Goal: Check status: Check status

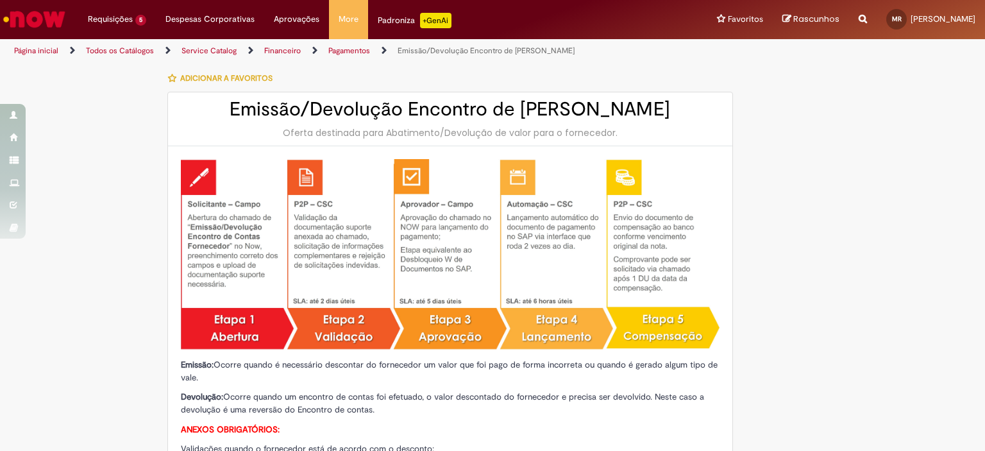
type input "**********"
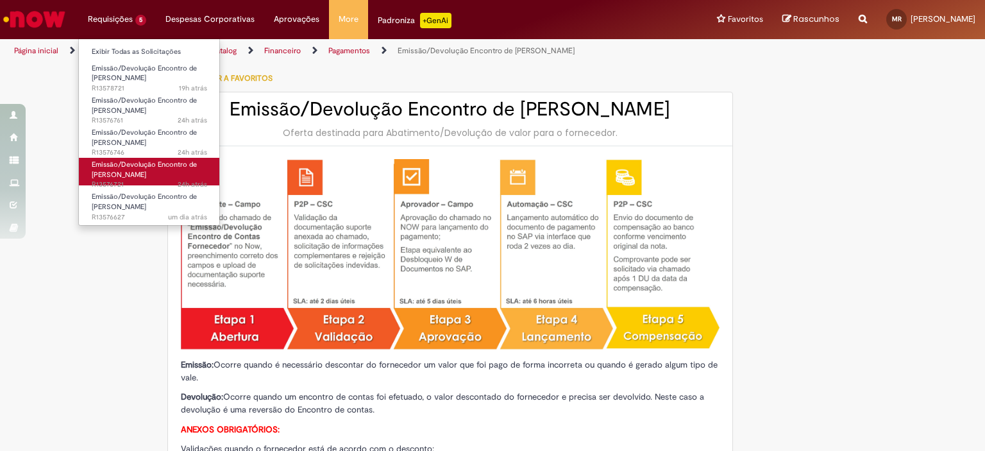
click at [135, 178] on span "Emissão/Devolução Encontro de [PERSON_NAME]" at bounding box center [144, 170] width 105 height 20
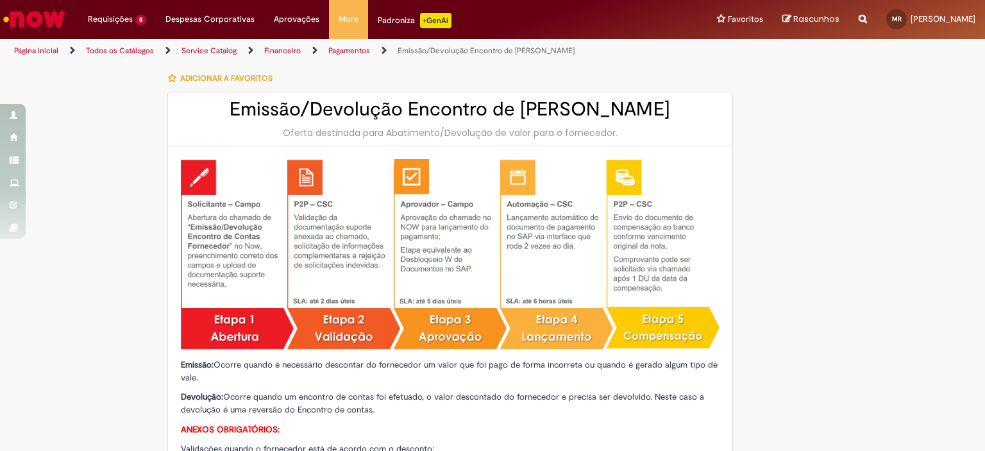
type input "**********"
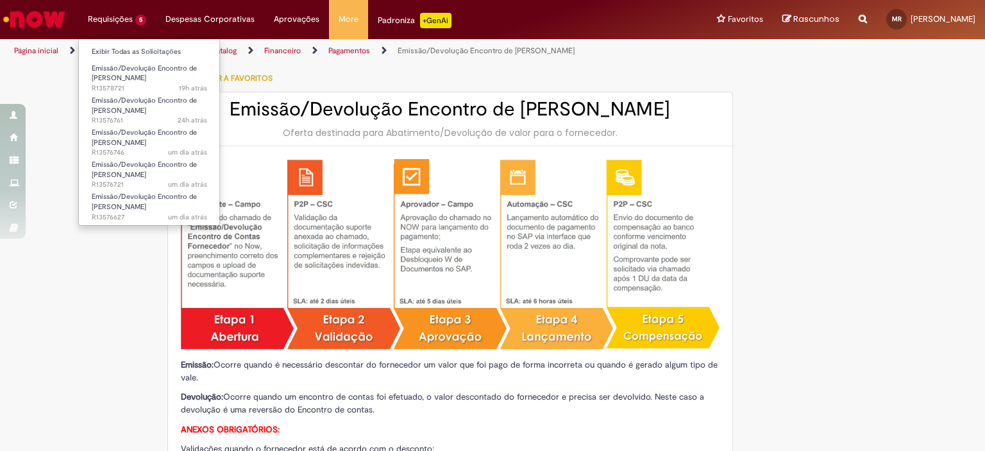
click at [147, 186] on li "Emissão/Devolução Encontro de Contas Fornecedor um dia atrás um dia atrás R1357…" at bounding box center [149, 201] width 141 height 32
click at [144, 174] on span "Emissão/Devolução Encontro de [PERSON_NAME]" at bounding box center [144, 170] width 105 height 20
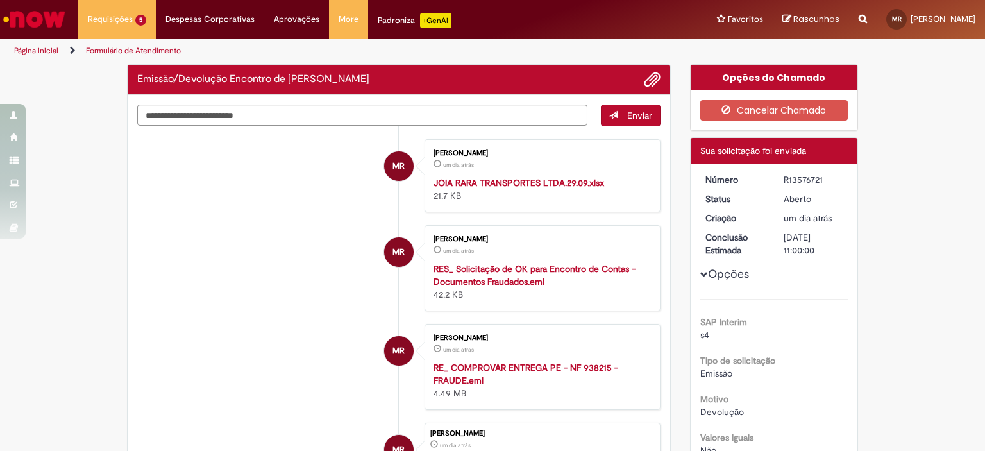
click at [793, 176] on div "R13576721" at bounding box center [814, 179] width 60 height 13
copy div "R13576721"
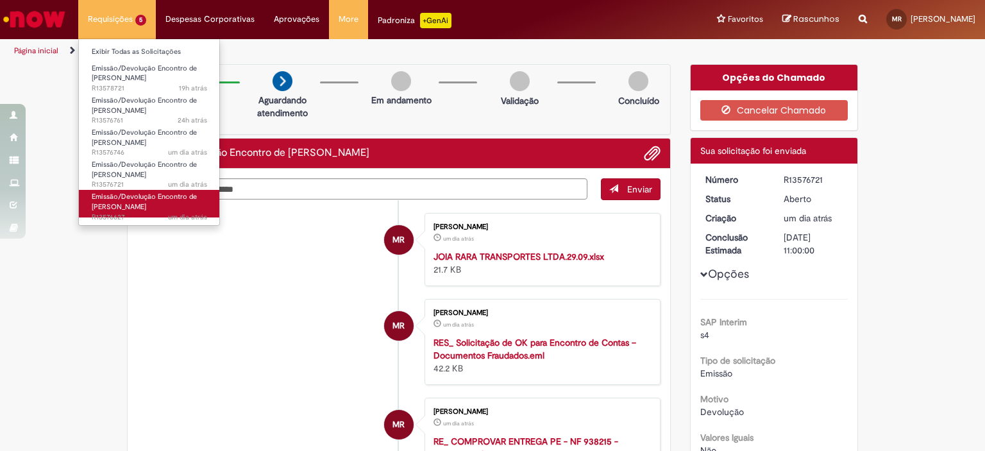
click at [123, 218] on span "um dia atrás um dia atrás R13576627" at bounding box center [149, 217] width 115 height 10
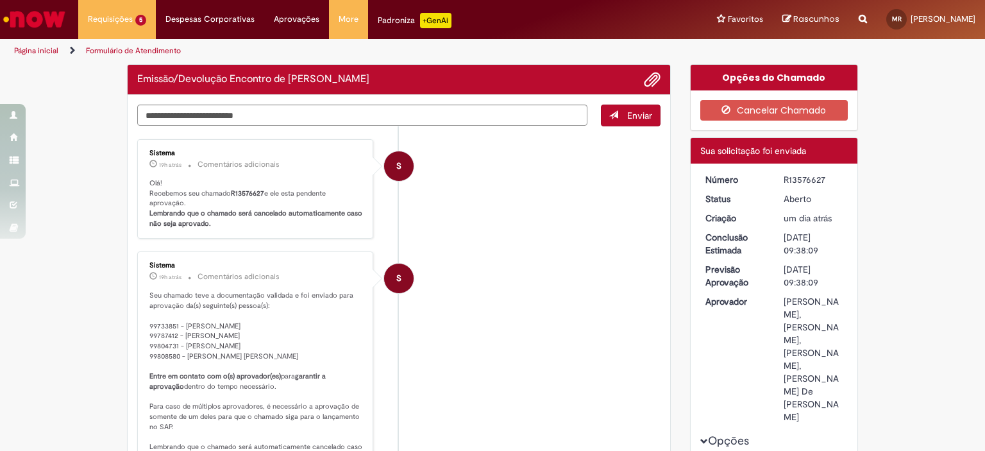
click at [796, 176] on div "R13576627" at bounding box center [814, 179] width 60 height 13
copy div "R13576627"
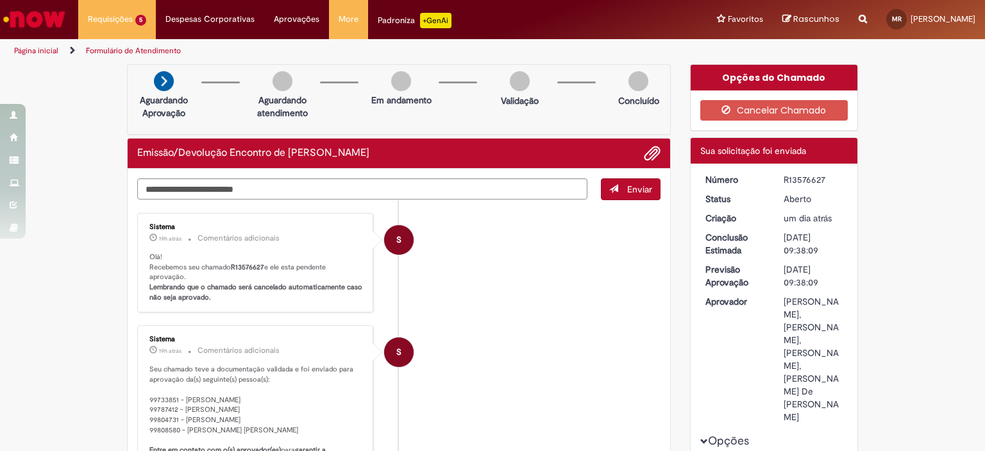
scroll to position [256, 0]
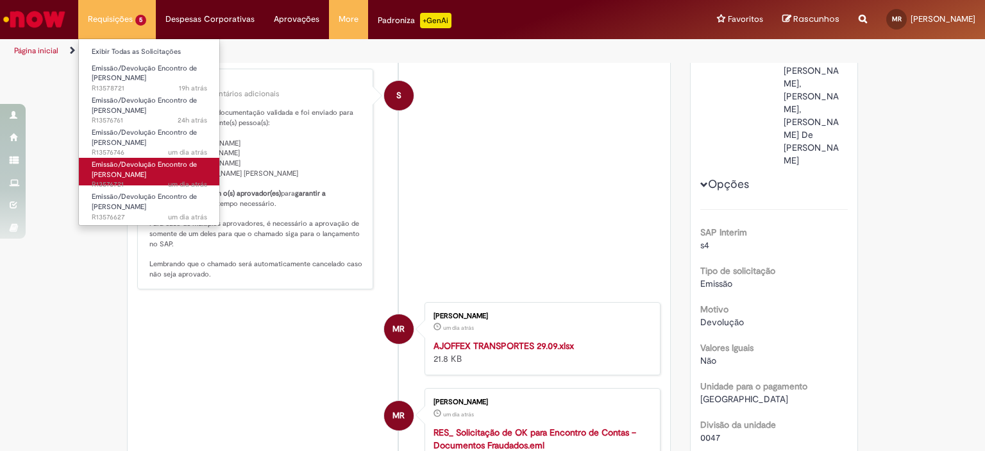
click at [146, 182] on span "um dia atrás um dia atrás R13576721" at bounding box center [149, 185] width 115 height 10
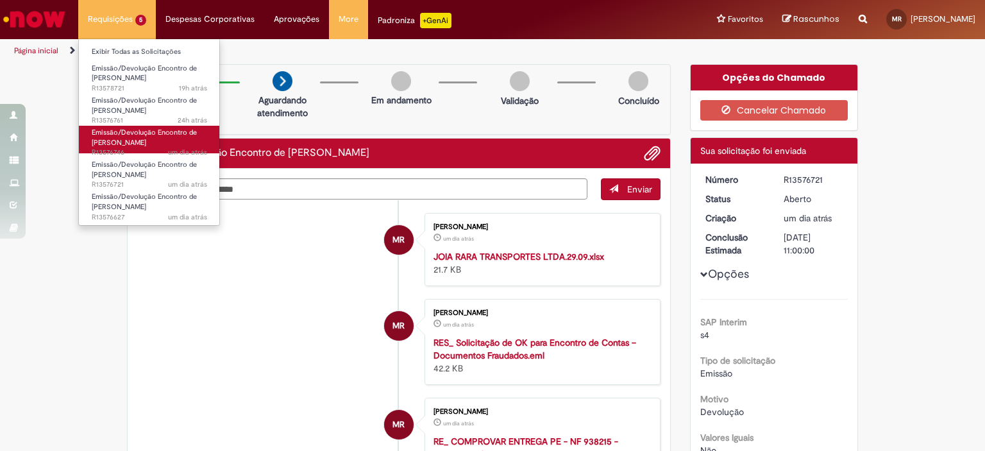
click at [134, 145] on span "Emissão/Devolução Encontro de [PERSON_NAME]" at bounding box center [144, 138] width 105 height 20
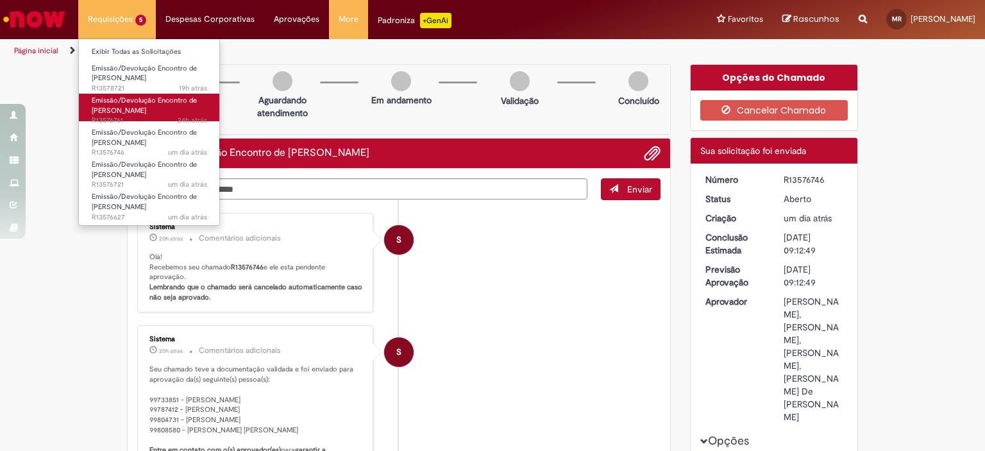
click at [123, 110] on span "Emissão/Devolução Encontro de [PERSON_NAME]" at bounding box center [144, 106] width 105 height 20
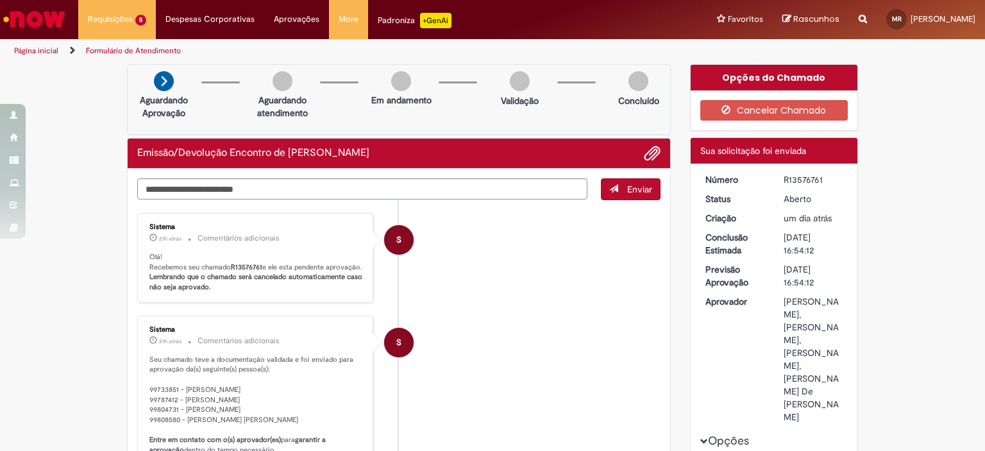
click at [791, 176] on div "R13576761" at bounding box center [814, 179] width 60 height 13
copy div "R13576761"
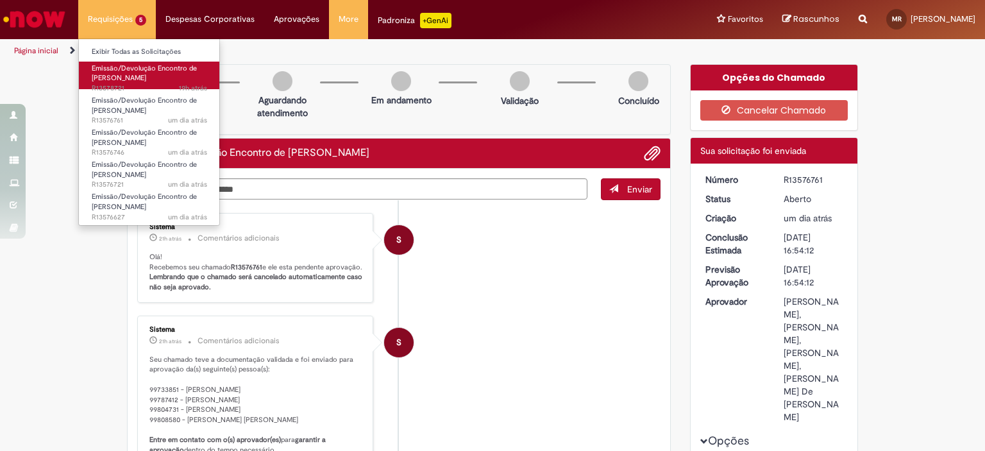
click at [133, 83] on span "19h atrás 19 horas atrás R13578721" at bounding box center [149, 88] width 115 height 10
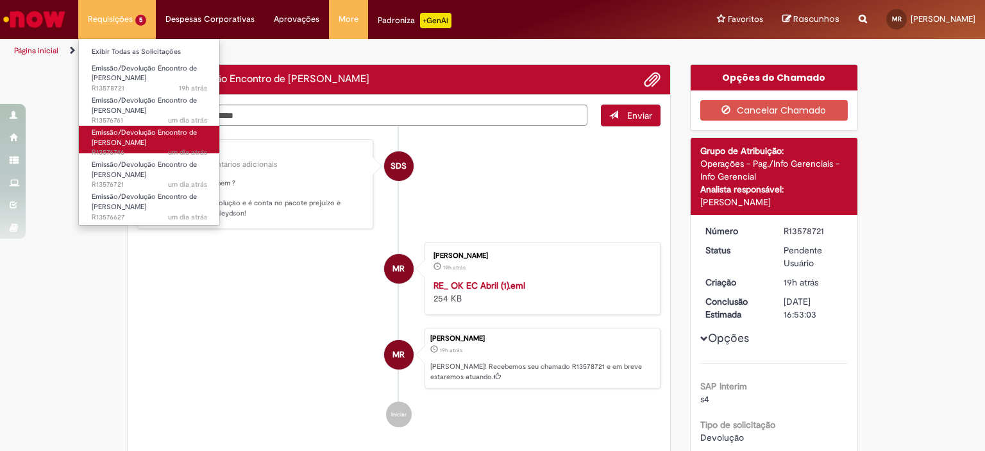
click at [151, 141] on span "Emissão/Devolução Encontro de [PERSON_NAME]" at bounding box center [144, 138] width 105 height 20
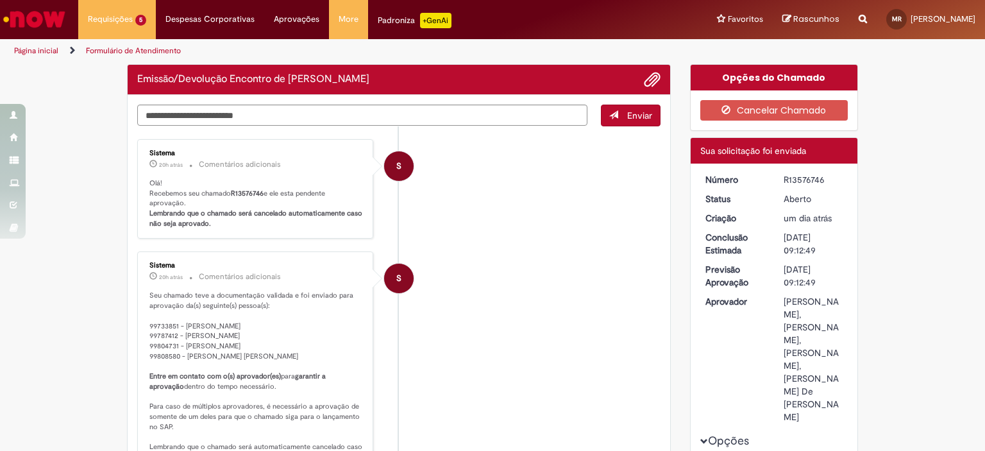
click at [799, 178] on div "R13576746" at bounding box center [814, 179] width 60 height 13
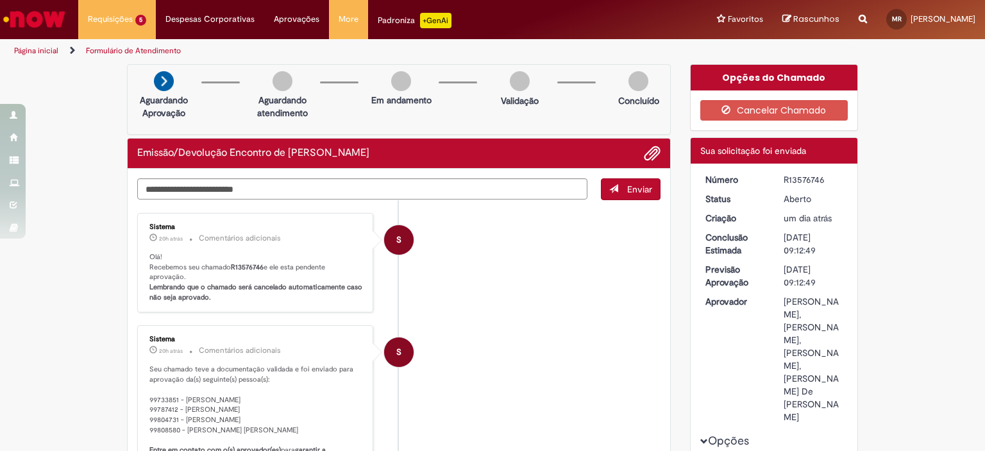
copy div "R13576746"
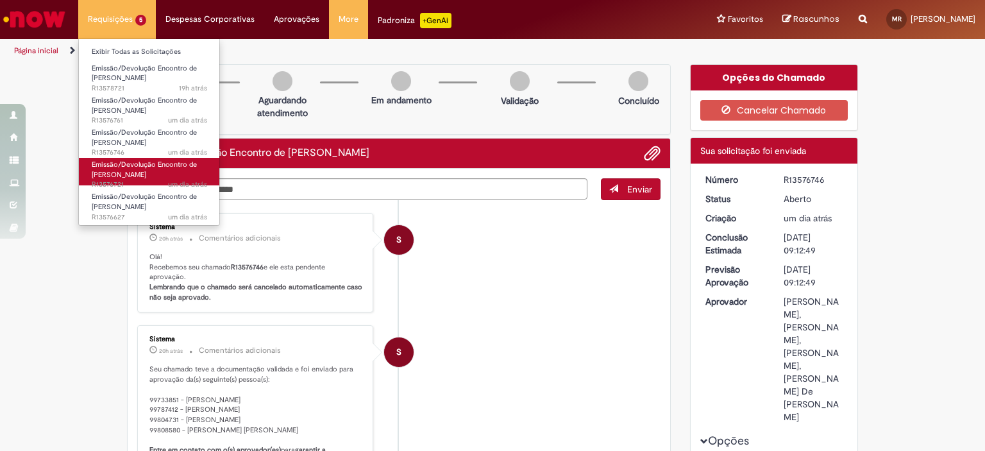
click at [133, 174] on span "Emissão/Devolução Encontro de [PERSON_NAME]" at bounding box center [144, 170] width 105 height 20
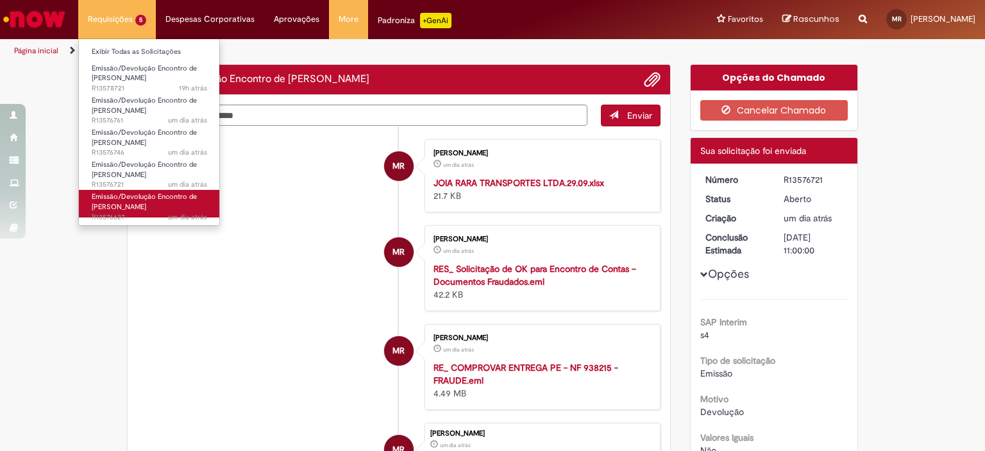
click at [141, 214] on span "um dia atrás um dia atrás R13576627" at bounding box center [149, 217] width 115 height 10
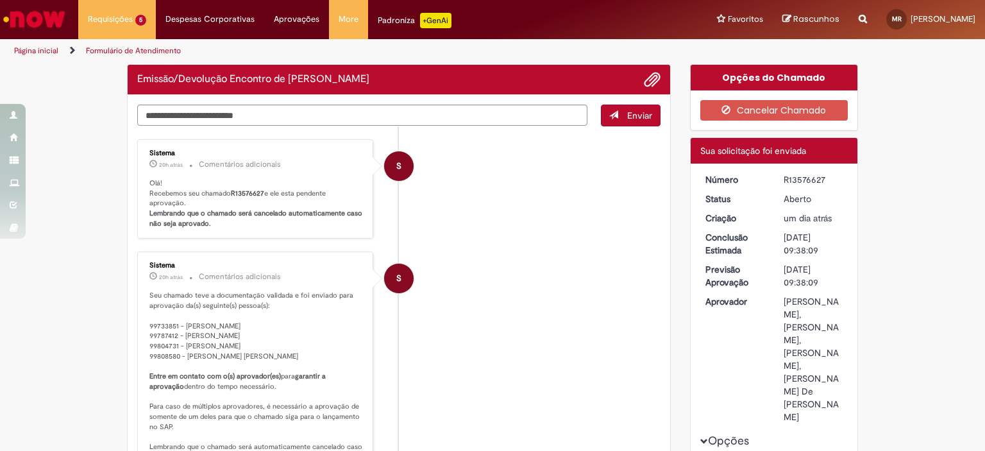
click at [784, 178] on div "R13576627" at bounding box center [814, 179] width 60 height 13
copy div "R13576627"
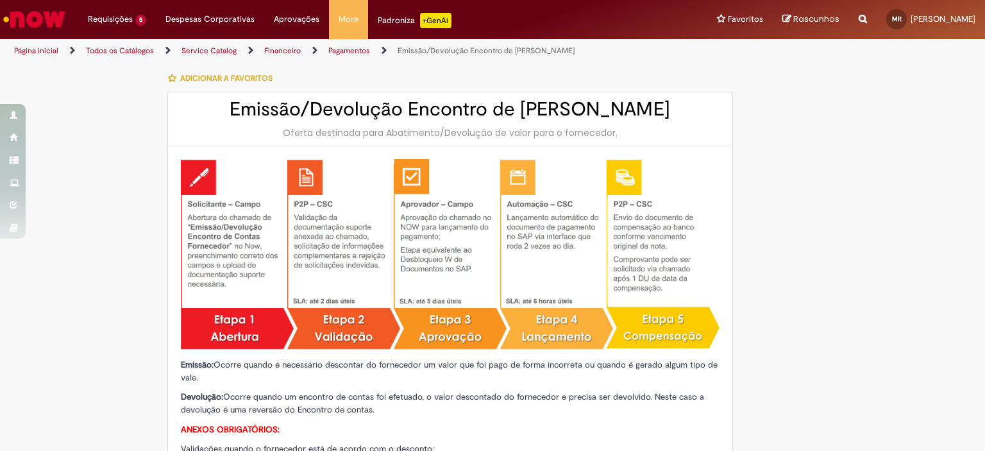
type input "**********"
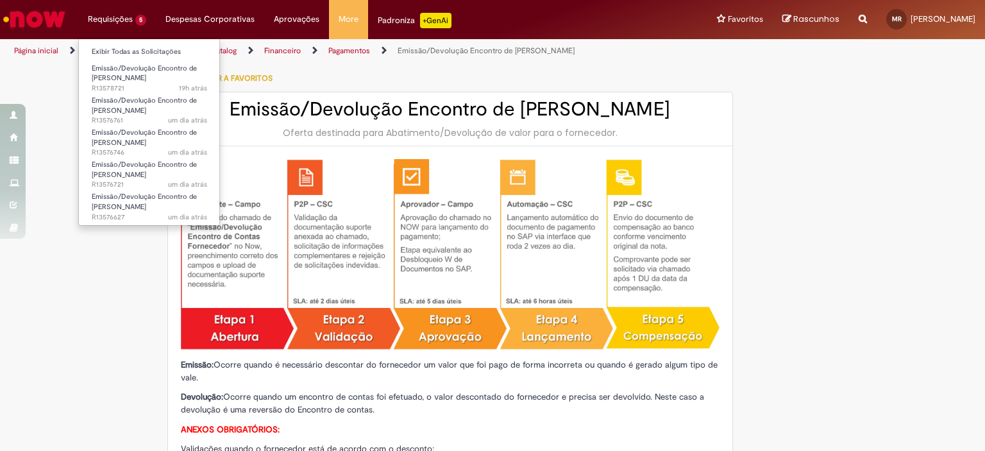
type input "**********"
click at [161, 197] on ul "Exibir Todas as Solicitações Emissão/Devolução Encontro de Contas Fornecedor 19…" at bounding box center [149, 131] width 142 height 187
click at [131, 171] on span "Emissão/Devolução Encontro de [PERSON_NAME]" at bounding box center [144, 170] width 105 height 20
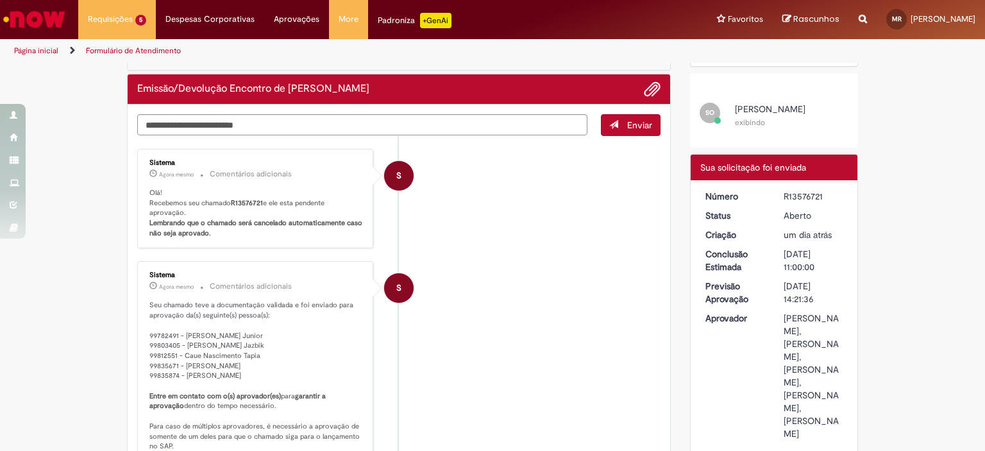
scroll to position [128, 0]
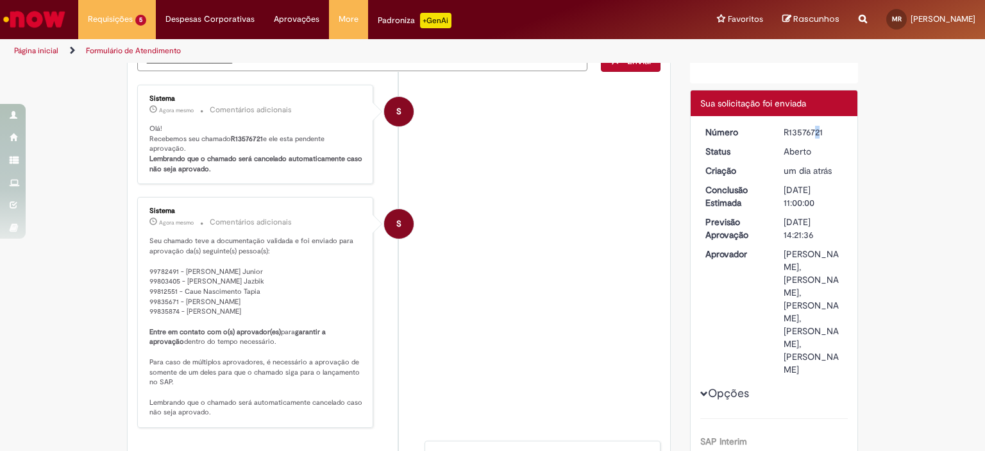
click at [785, 135] on div "R13576721" at bounding box center [814, 132] width 60 height 13
click at [785, 130] on div "R13576721" at bounding box center [814, 132] width 60 height 13
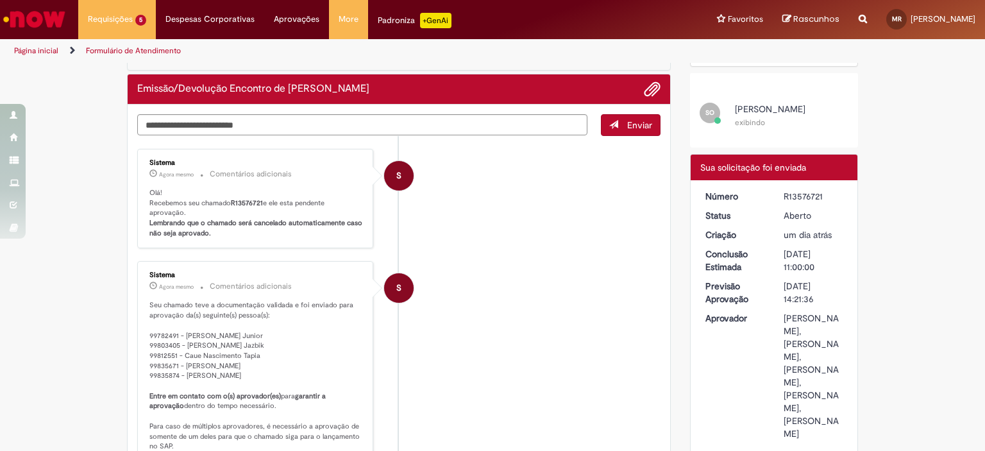
scroll to position [0, 0]
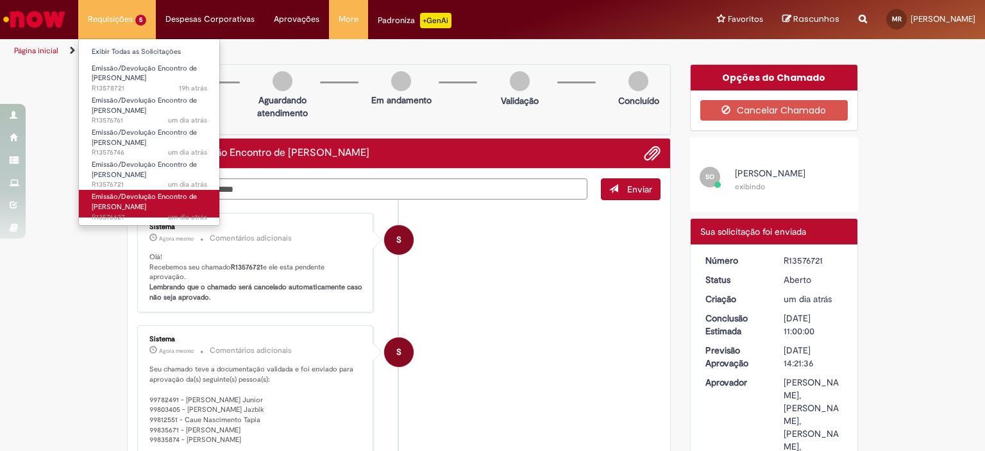
click at [110, 199] on span "Emissão/Devolução Encontro de [PERSON_NAME]" at bounding box center [144, 202] width 105 height 20
